Goal: Check status

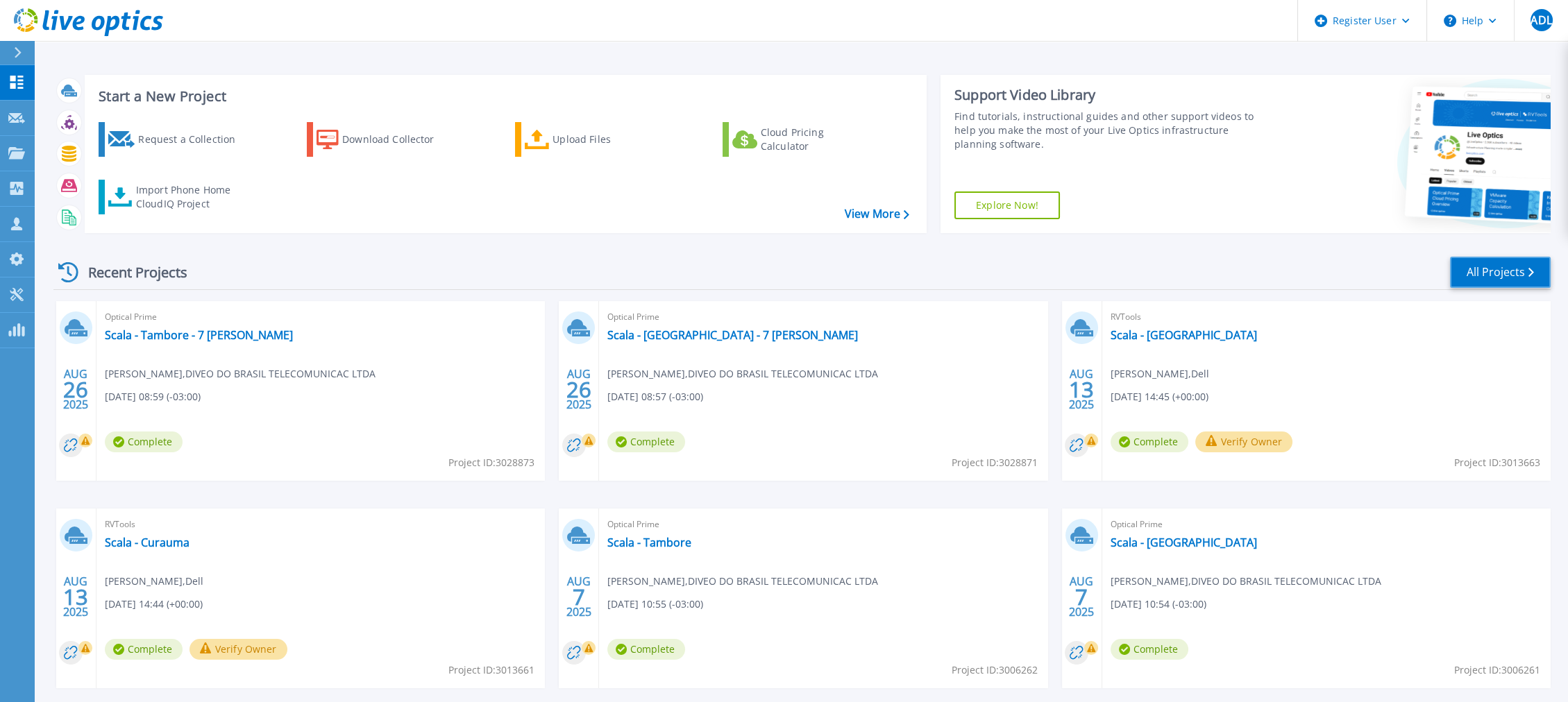
click at [1528, 260] on link "All Projects" at bounding box center [1500, 272] width 101 height 31
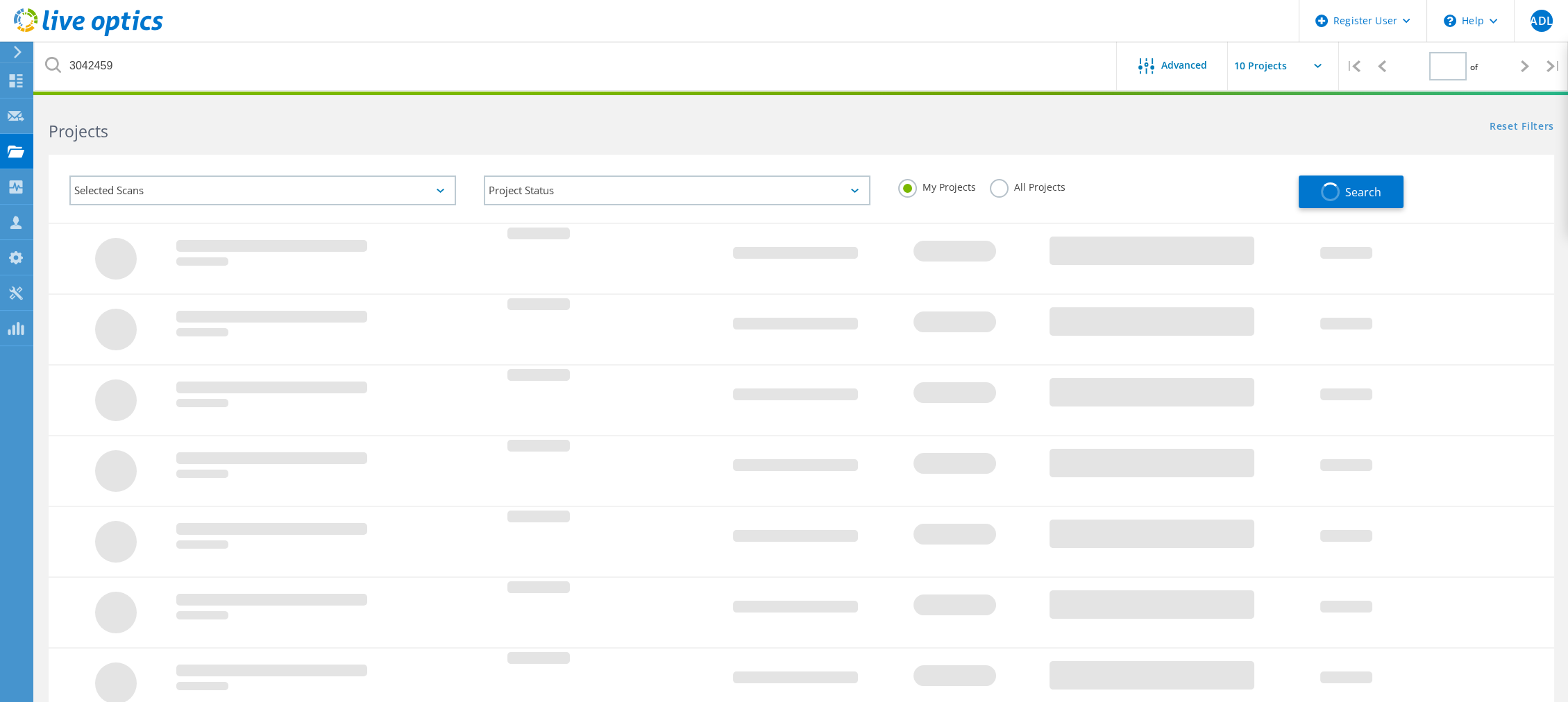
type input "1"
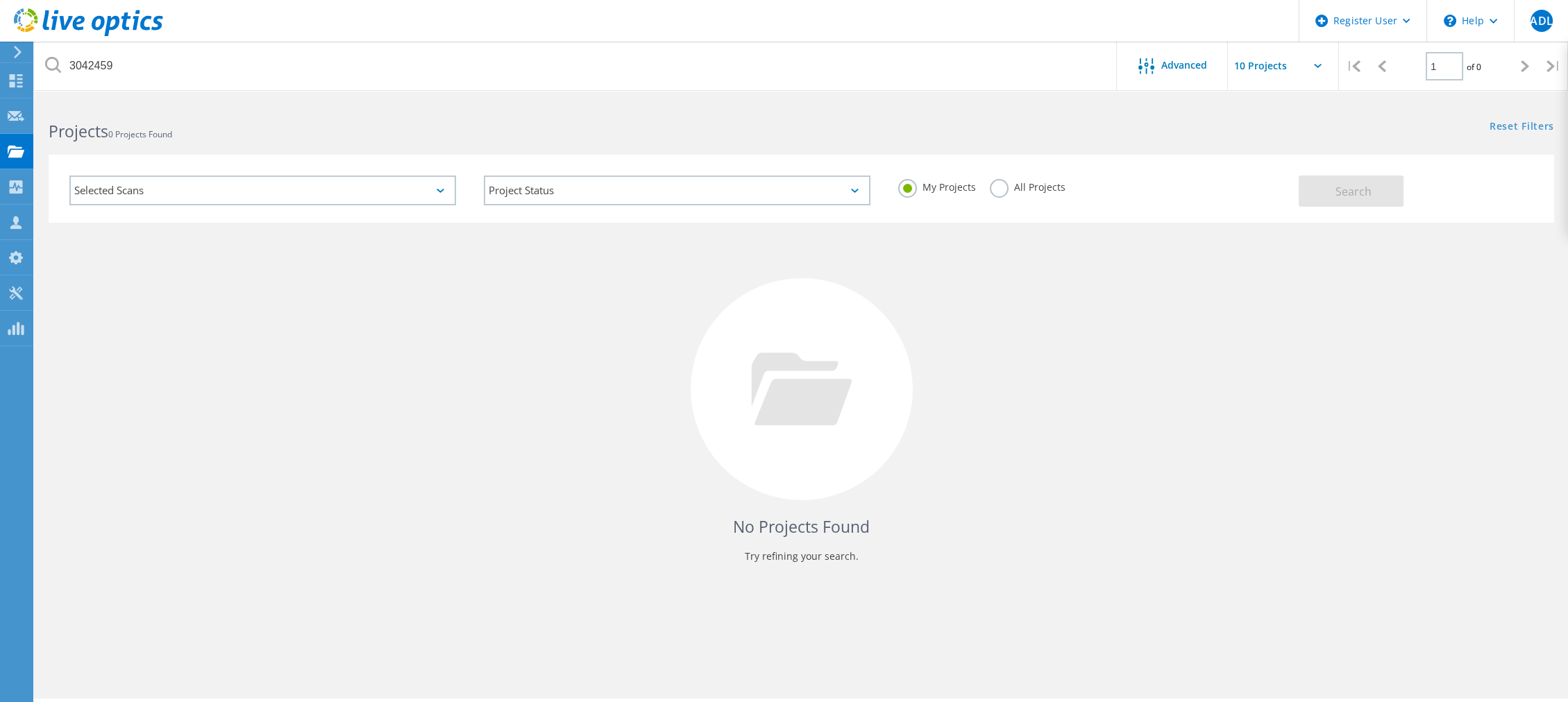
click at [1019, 187] on label "All Projects" at bounding box center [1027, 186] width 76 height 13
click at [0, 0] on input "All Projects" at bounding box center [0, 0] width 0 height 0
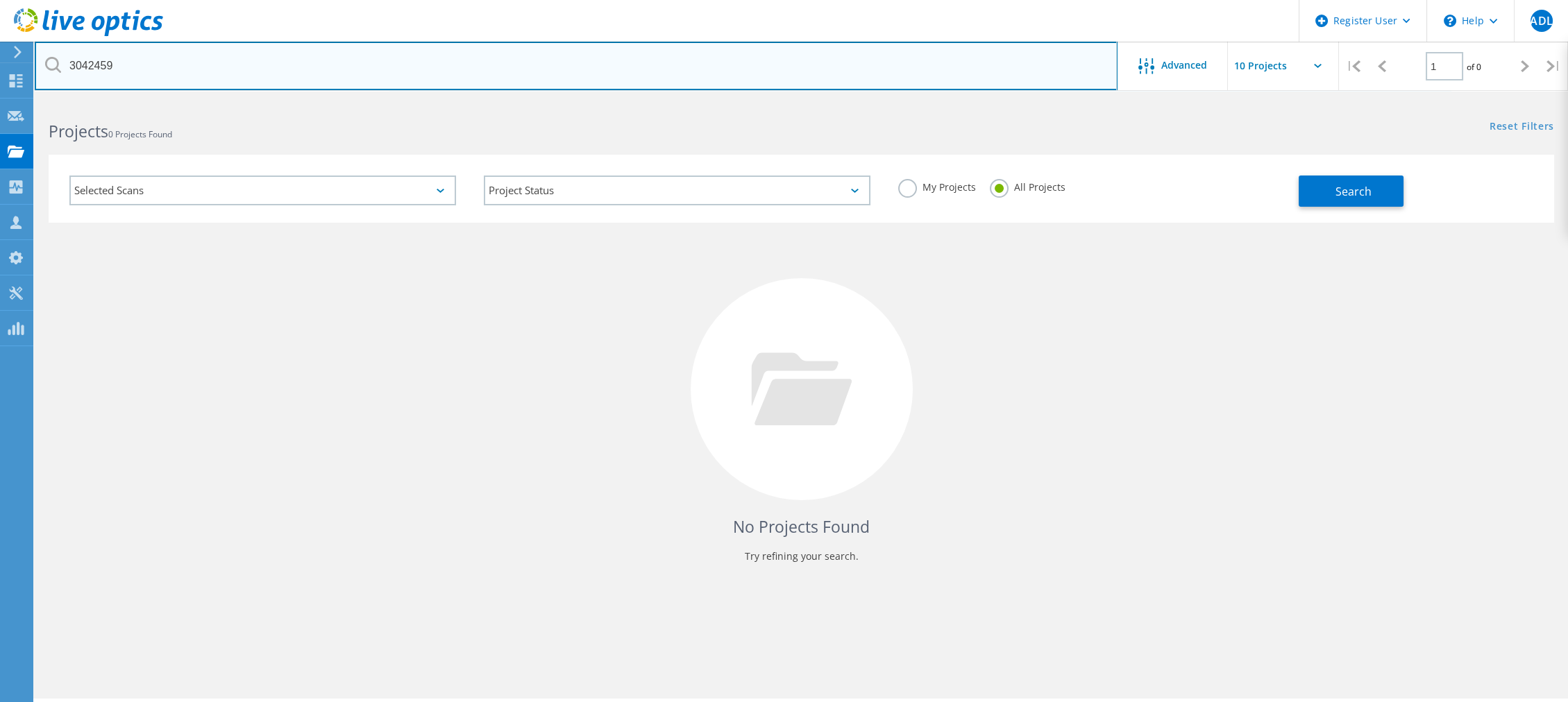
click at [378, 56] on input "3042459" at bounding box center [576, 66] width 1083 height 49
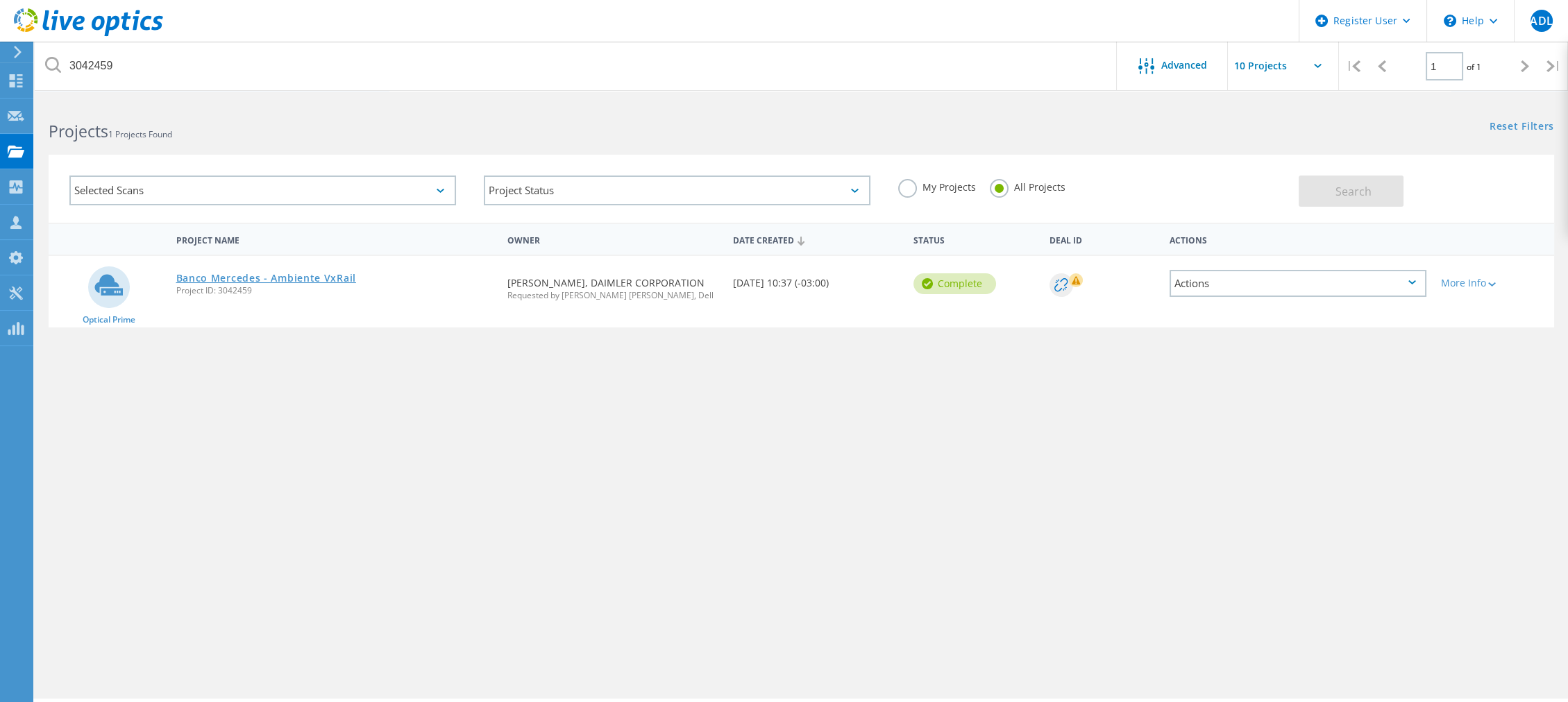
click at [324, 282] on link "Banco Mercedes - Ambiente VxRail" at bounding box center [266, 278] width 180 height 10
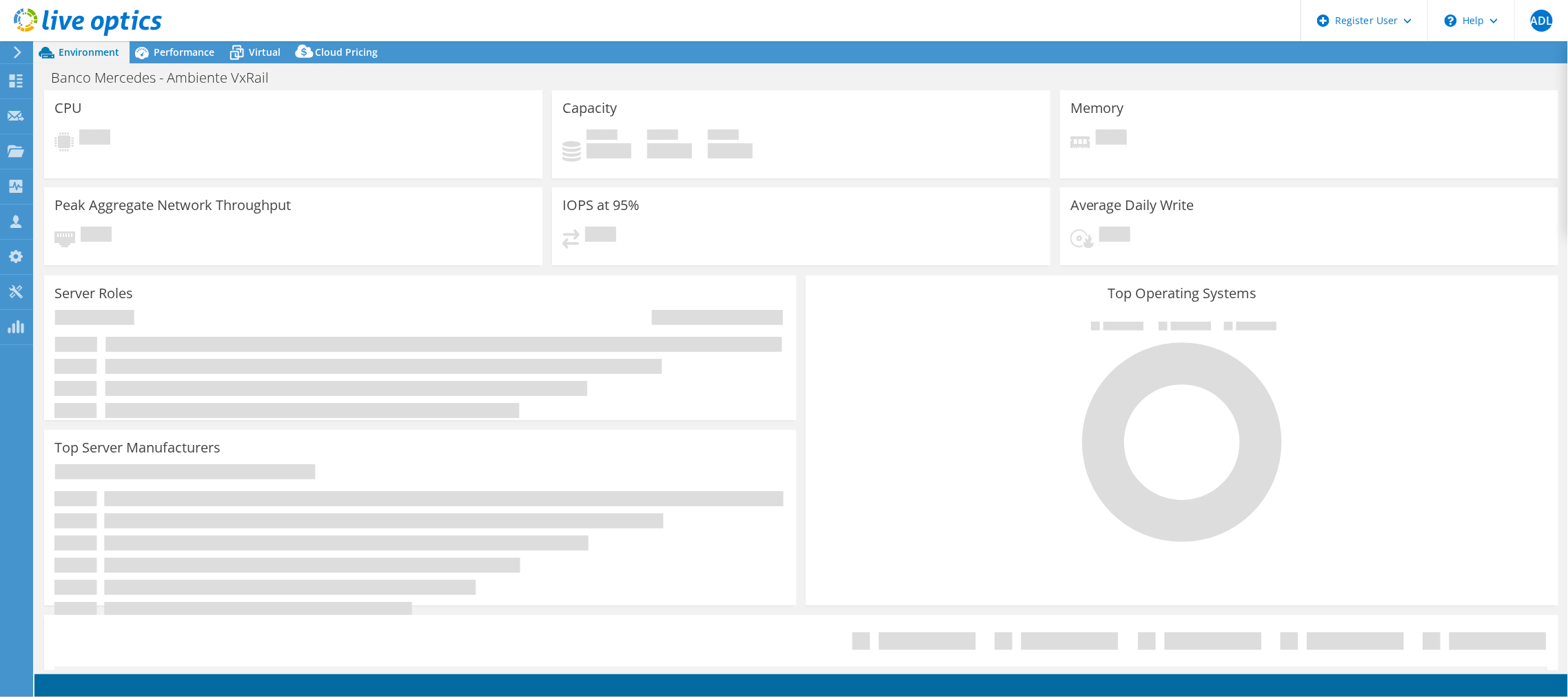
select select "USD"
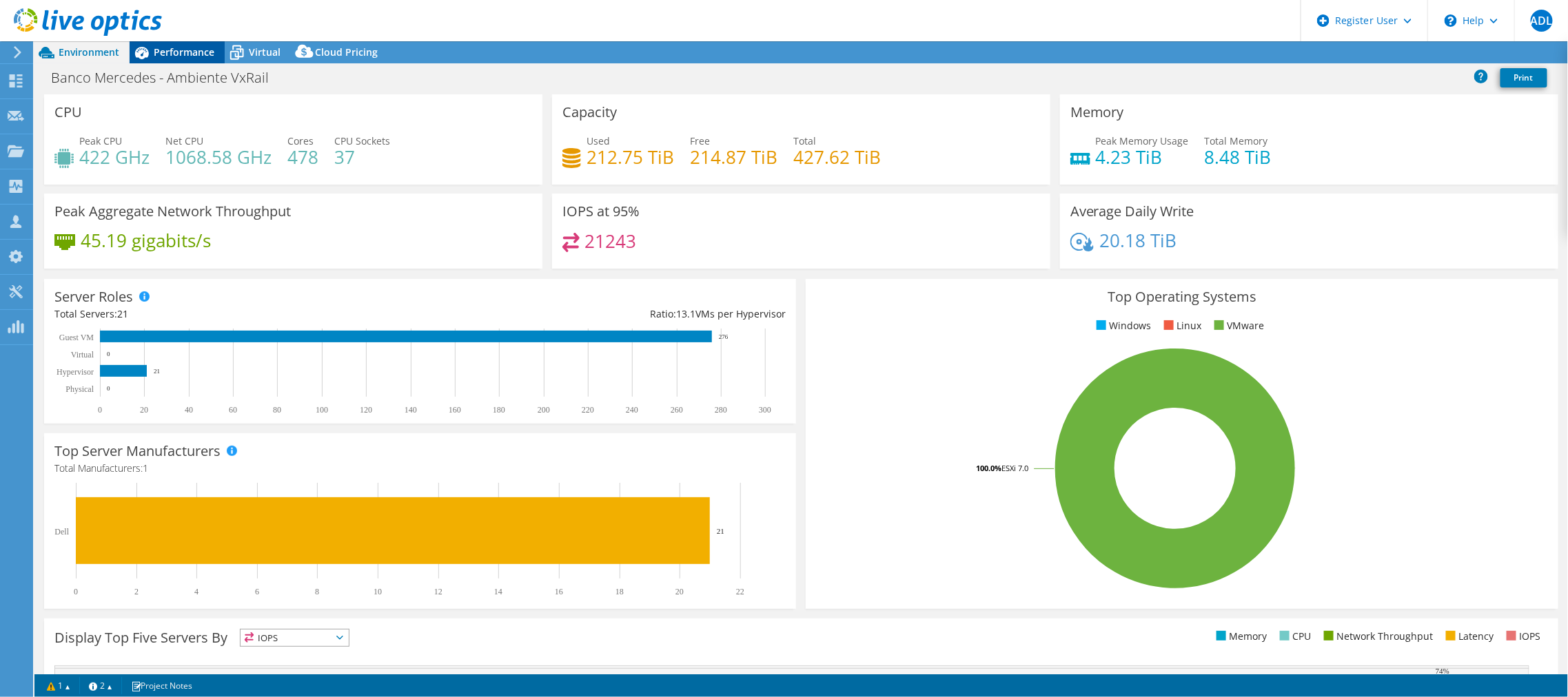
click at [189, 48] on span "Performance" at bounding box center [184, 52] width 61 height 13
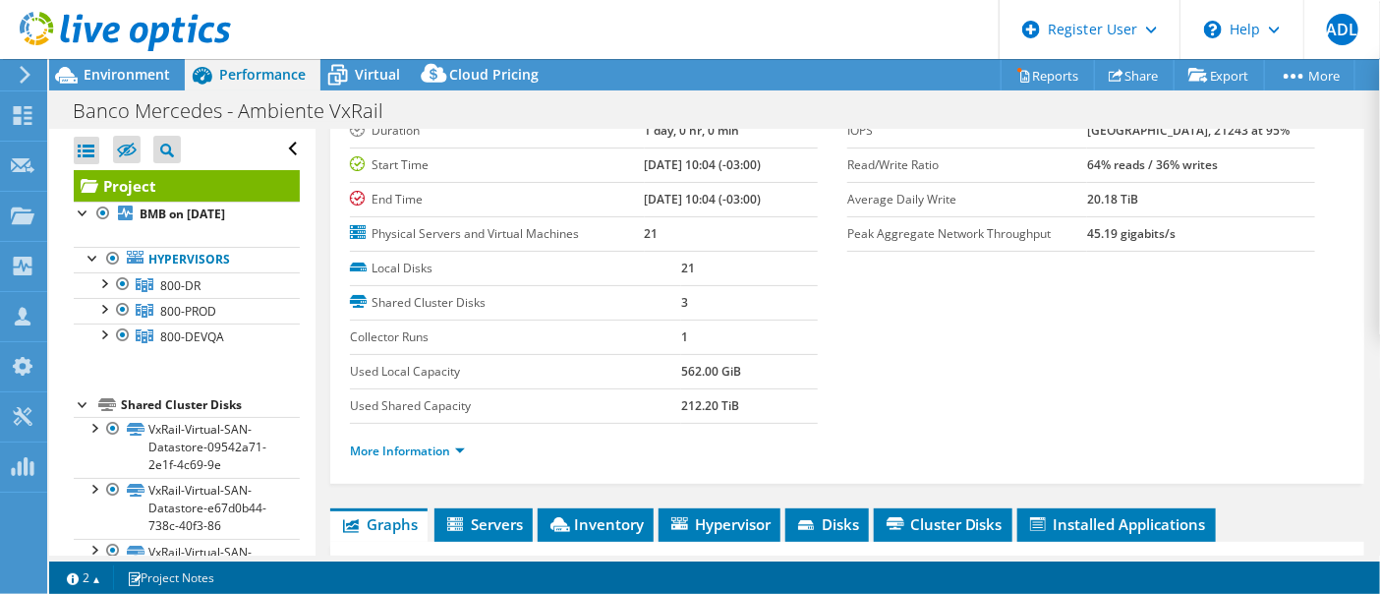
scroll to position [109, 0]
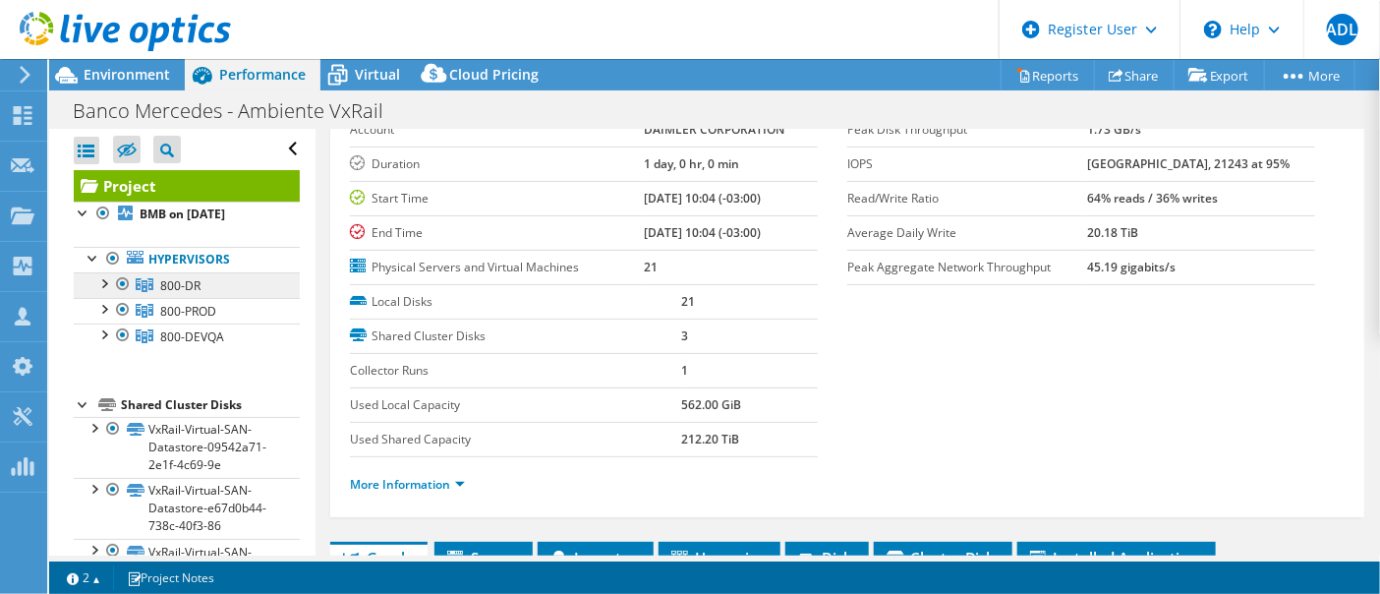
click at [202, 282] on link "800-DR" at bounding box center [187, 285] width 226 height 26
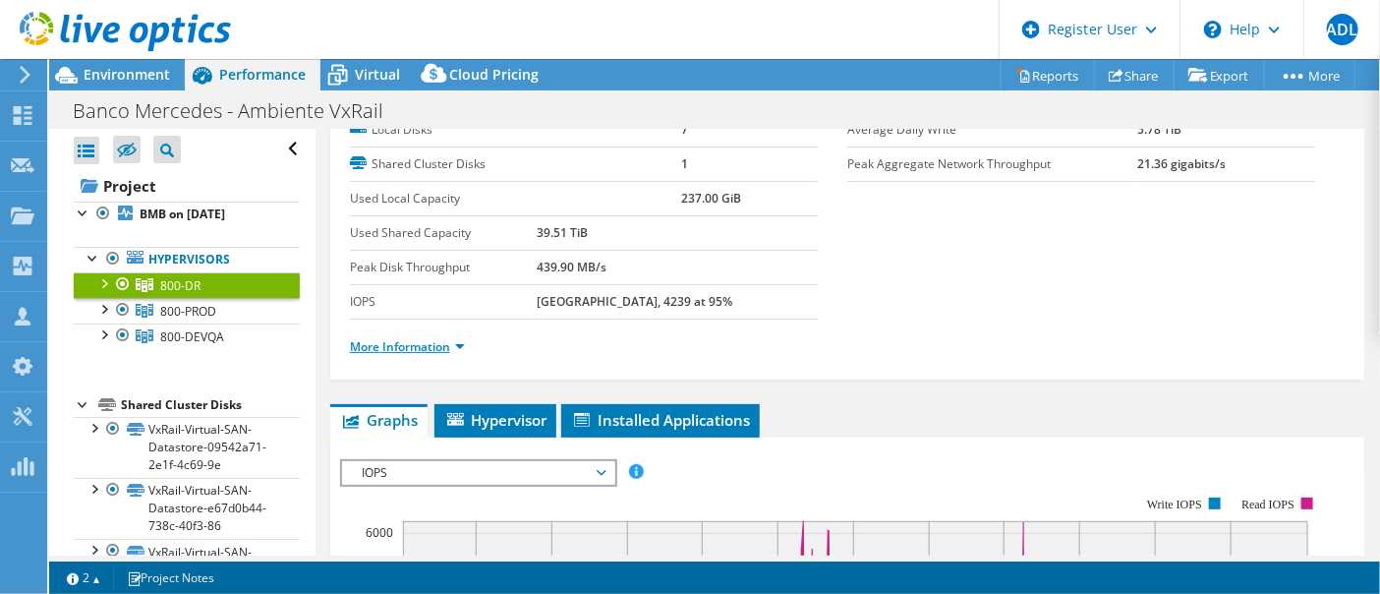
click at [415, 341] on link "More Information" at bounding box center [407, 346] width 115 height 17
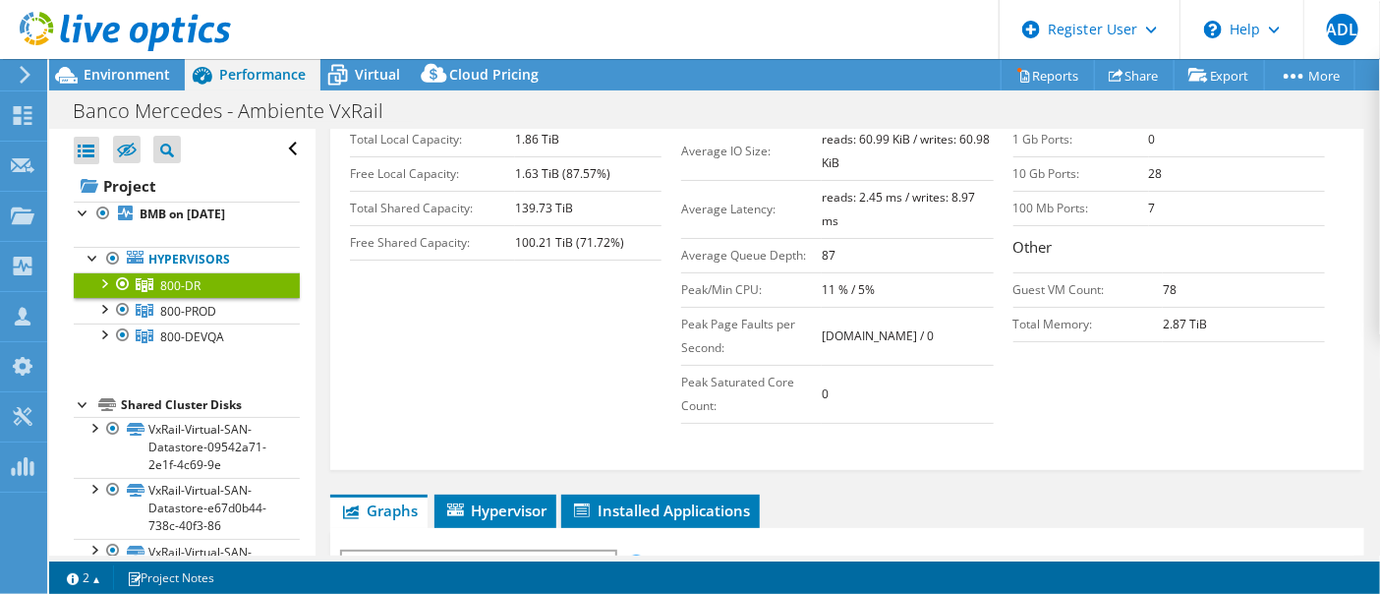
scroll to position [437, 0]
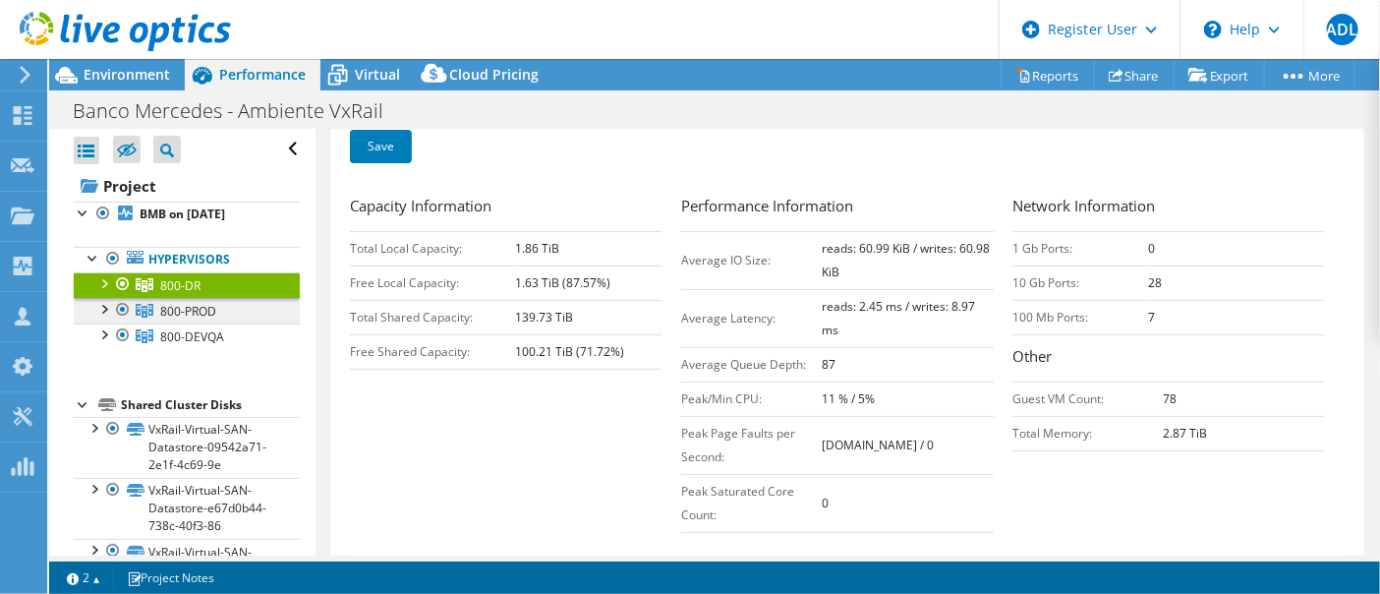
click at [246, 314] on link "800-PROD" at bounding box center [187, 311] width 226 height 26
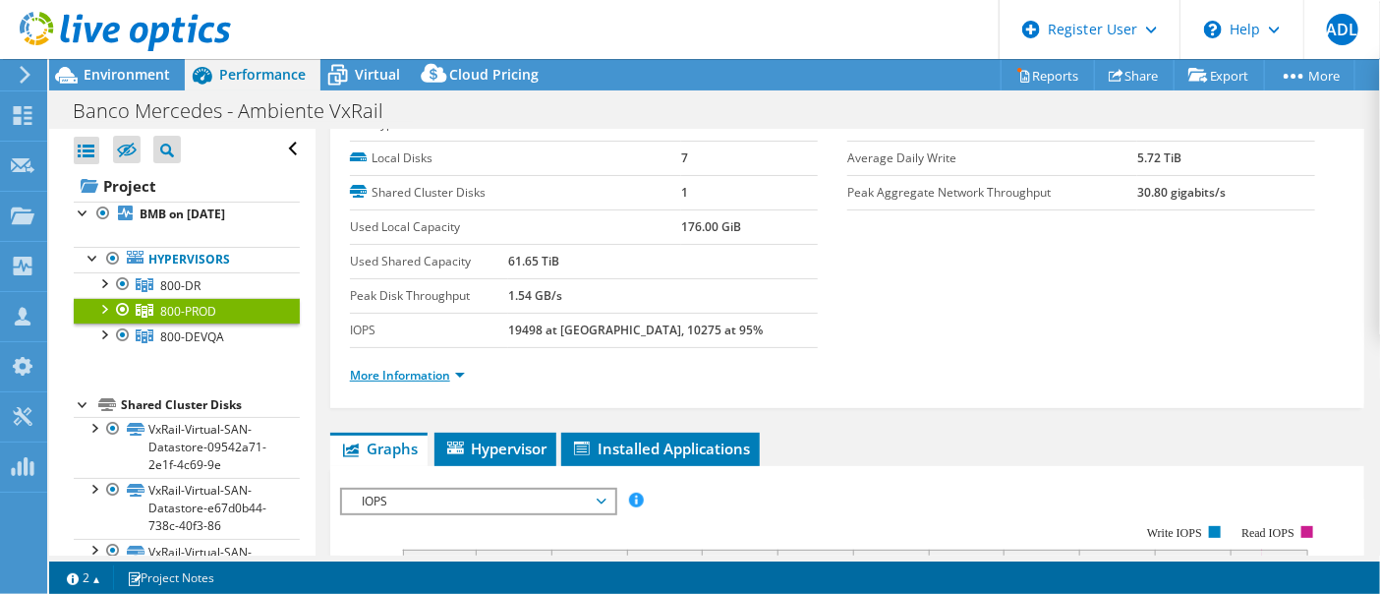
scroll to position [109, 0]
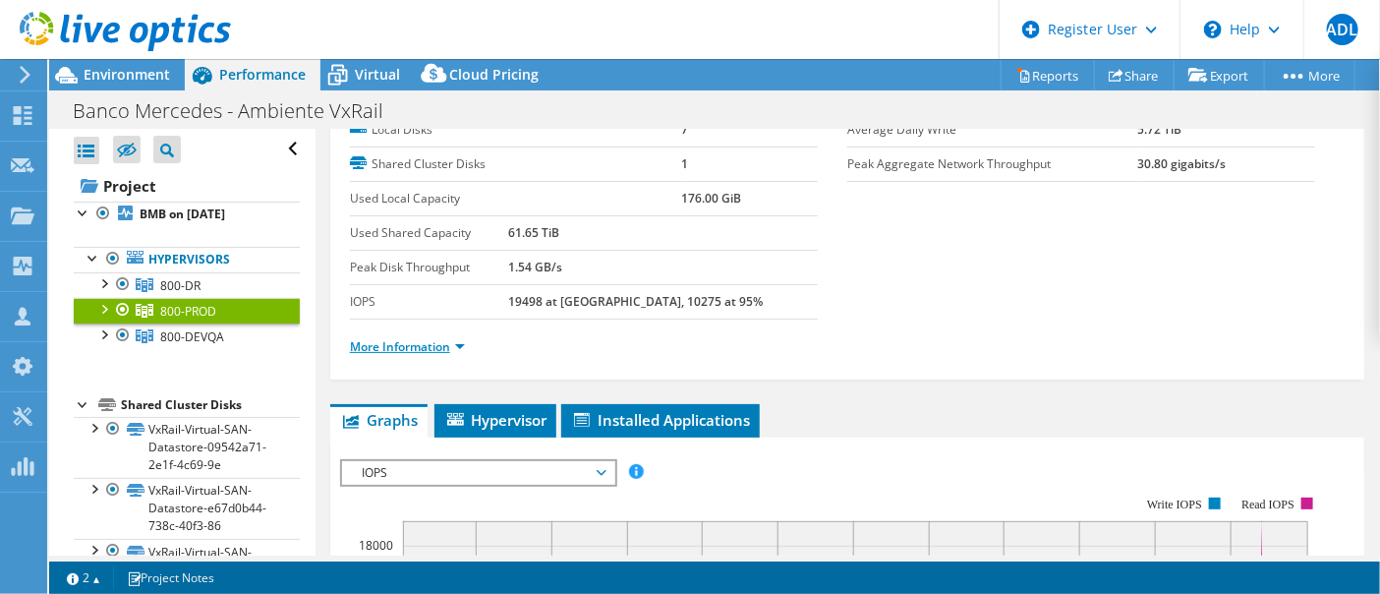
drag, startPoint x: 421, startPoint y: 348, endPoint x: 435, endPoint y: 344, distance: 14.3
click at [421, 348] on link "More Information" at bounding box center [407, 346] width 115 height 17
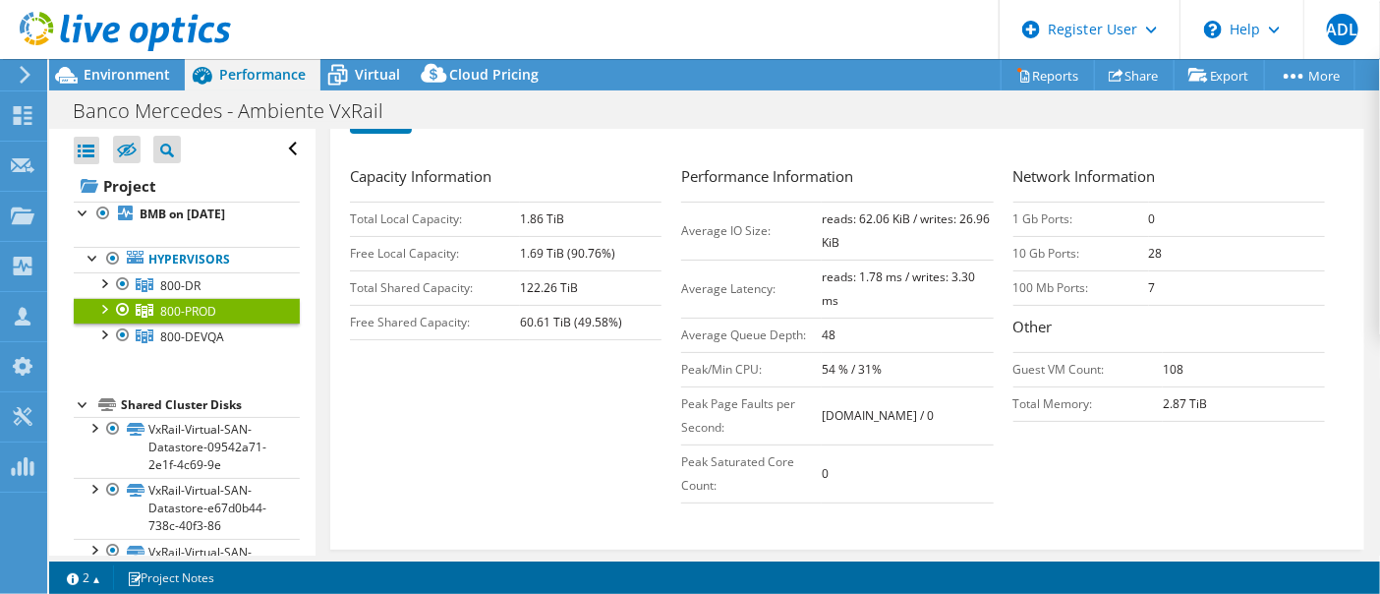
scroll to position [437, 0]
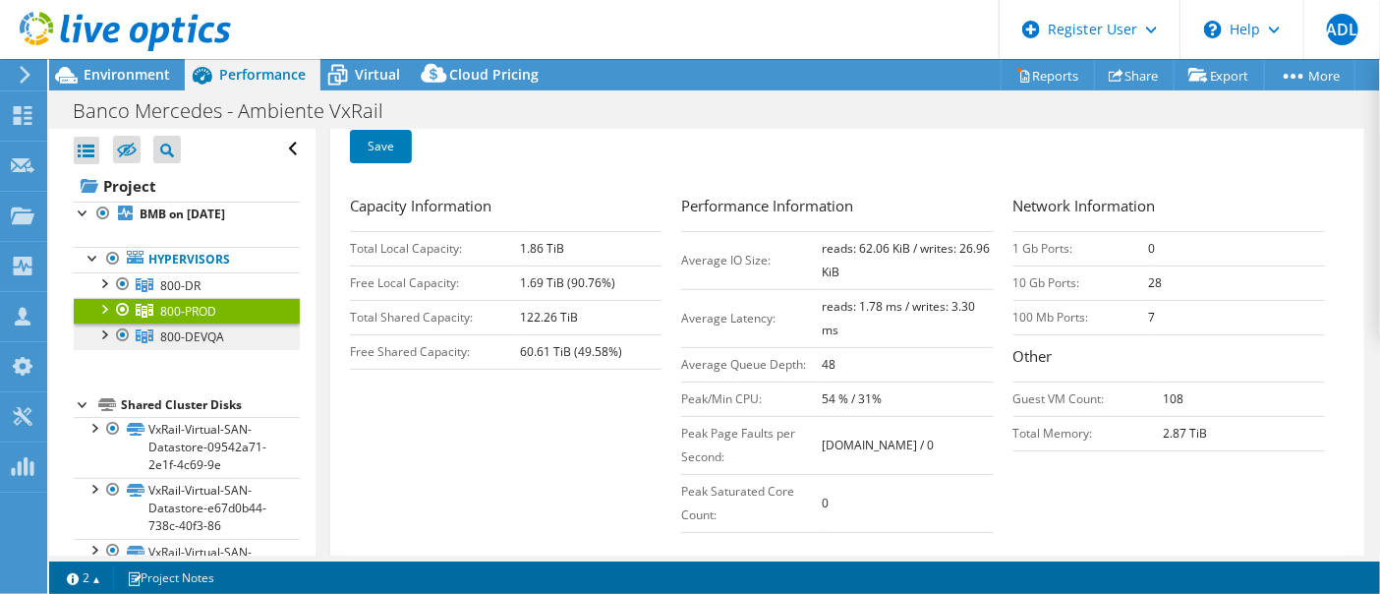
click at [202, 342] on span "800-DEVQA" at bounding box center [192, 336] width 64 height 17
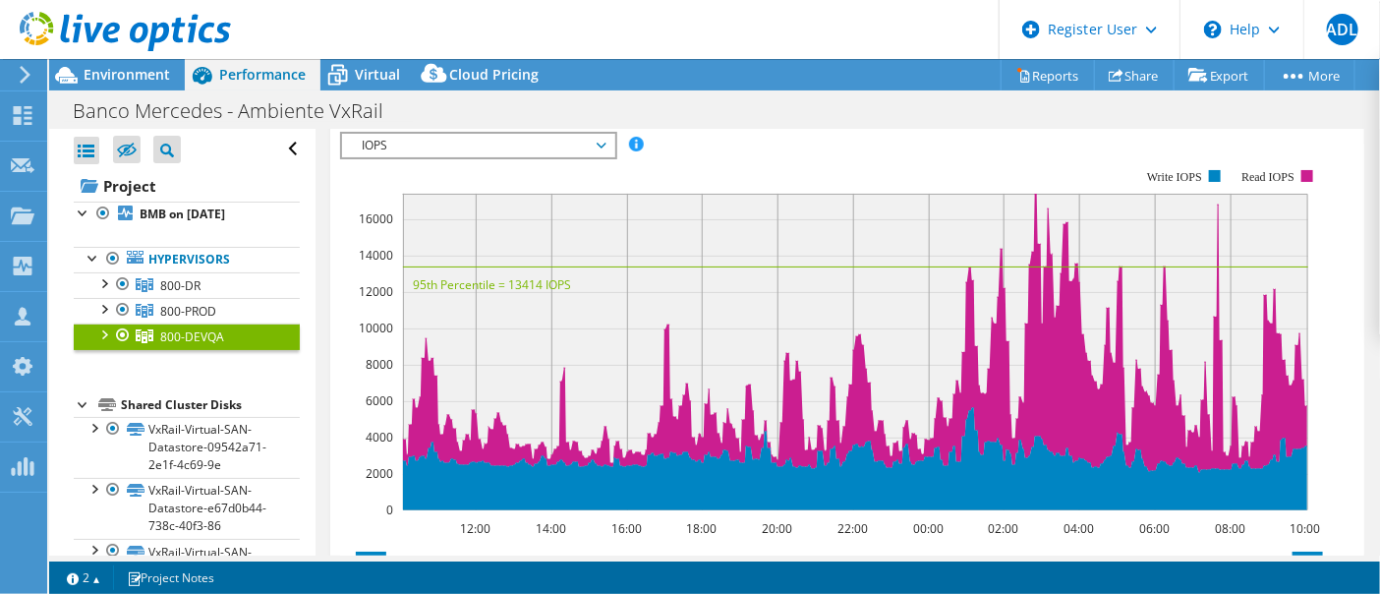
scroll to position [218, 0]
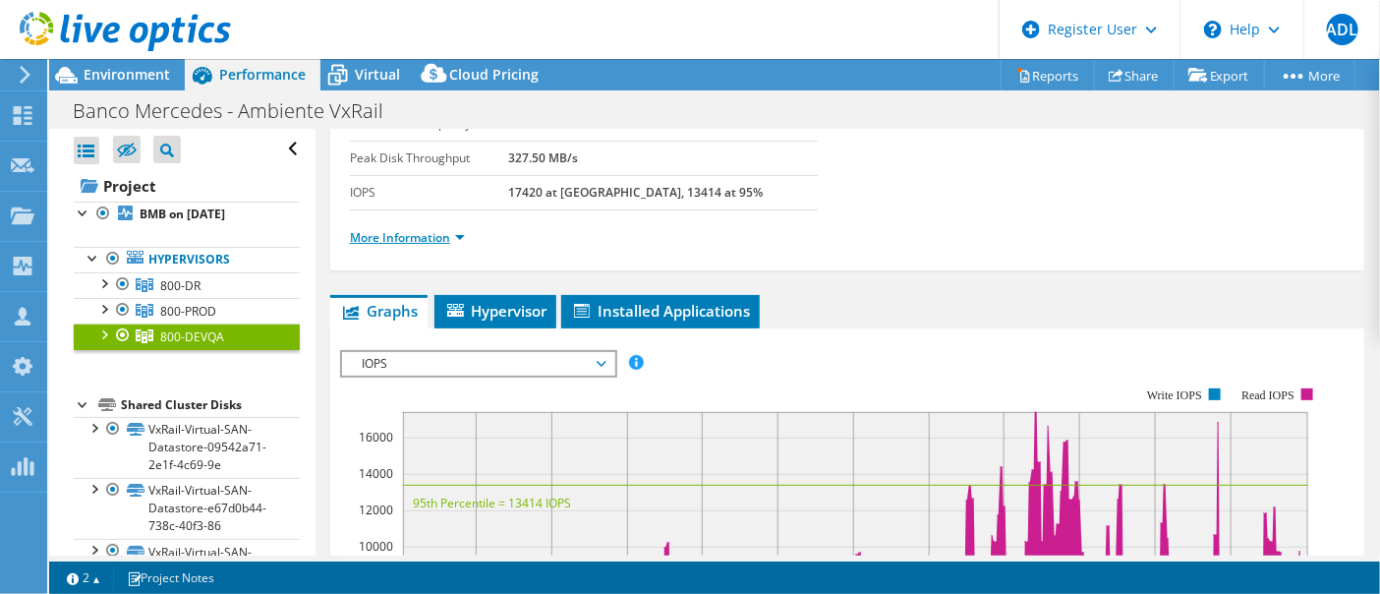
click at [452, 239] on link "More Information" at bounding box center [407, 237] width 115 height 17
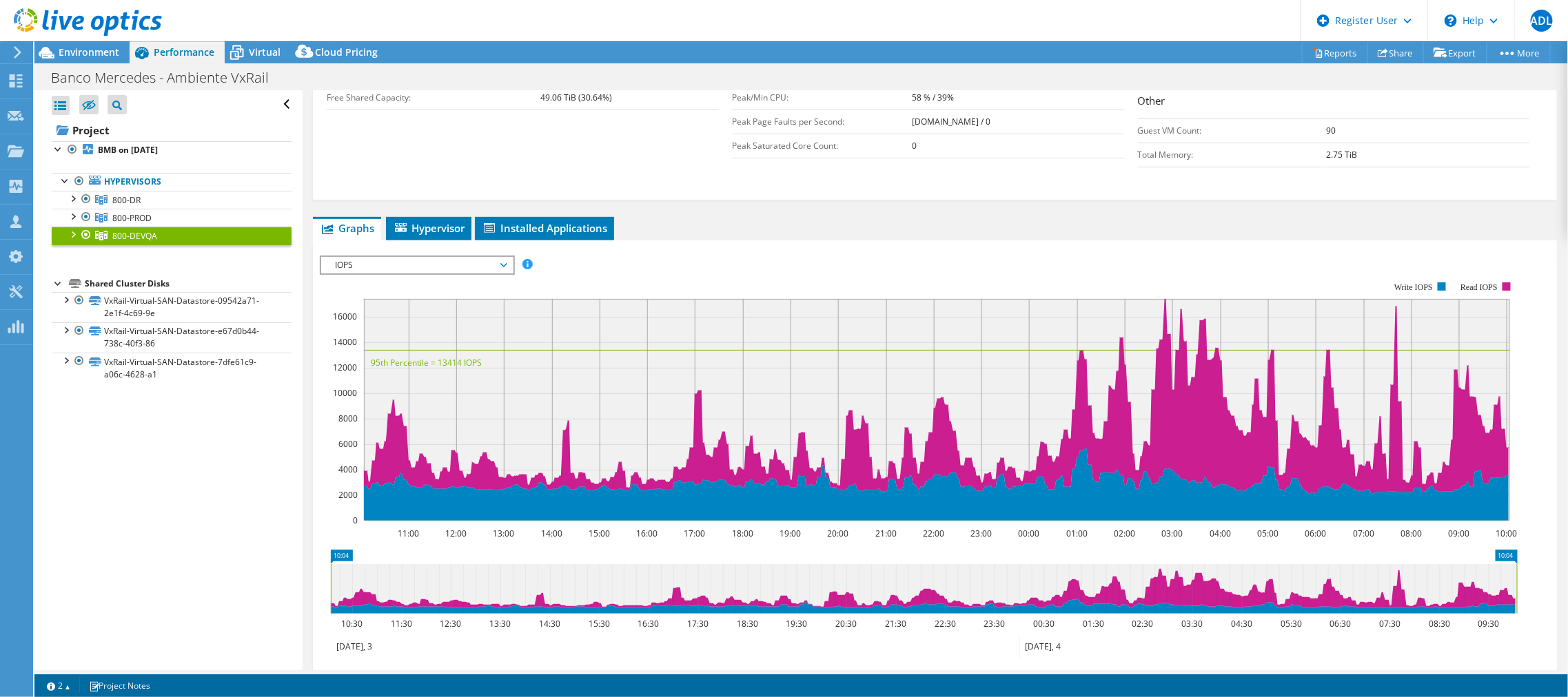
scroll to position [311, 0]
